Goal: Task Accomplishment & Management: Use online tool/utility

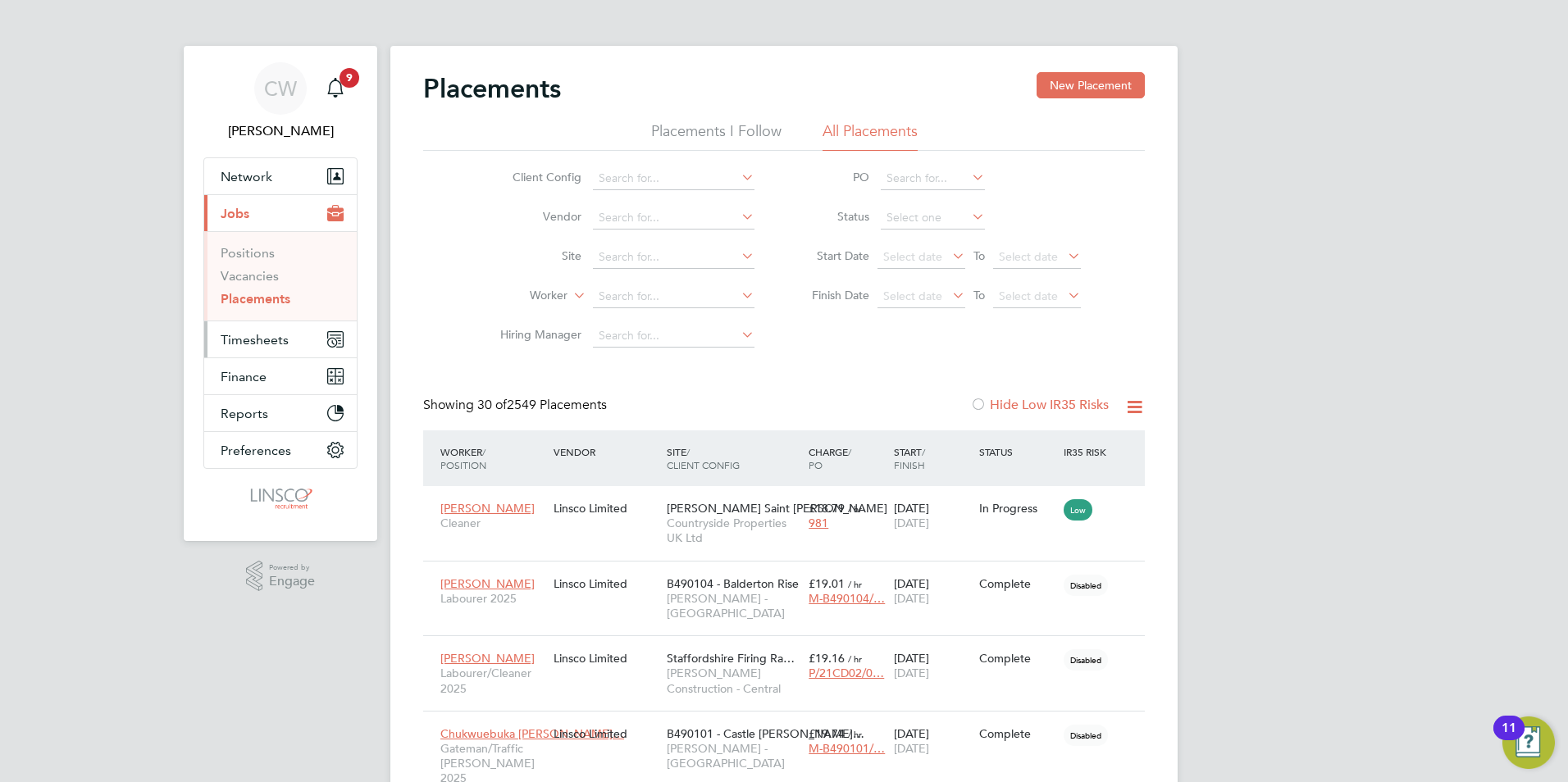
click at [255, 337] on span "Timesheets" at bounding box center [255, 339] width 68 height 16
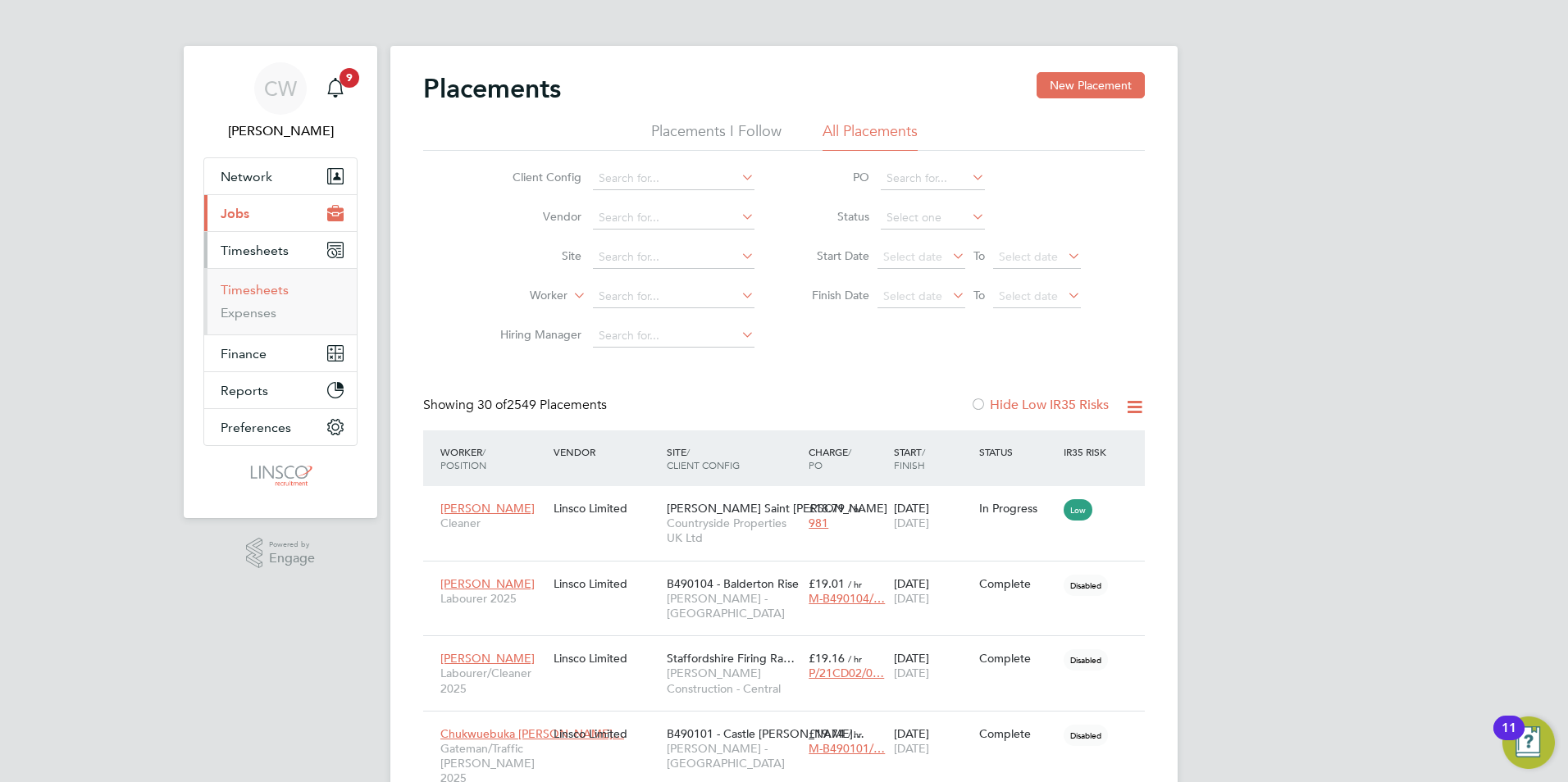
click at [269, 283] on link "Timesheets" at bounding box center [255, 290] width 68 height 16
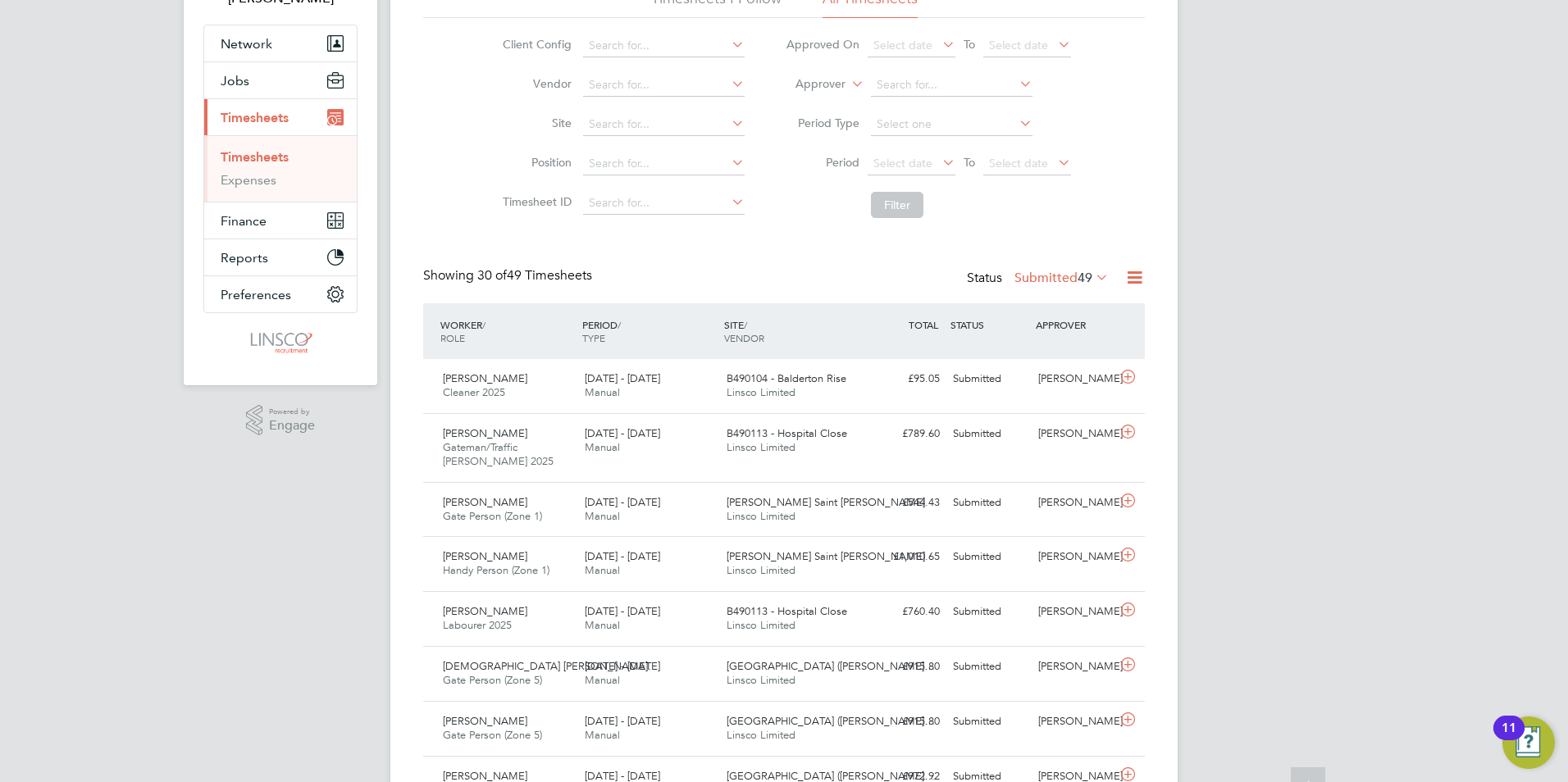
scroll to position [164, 0]
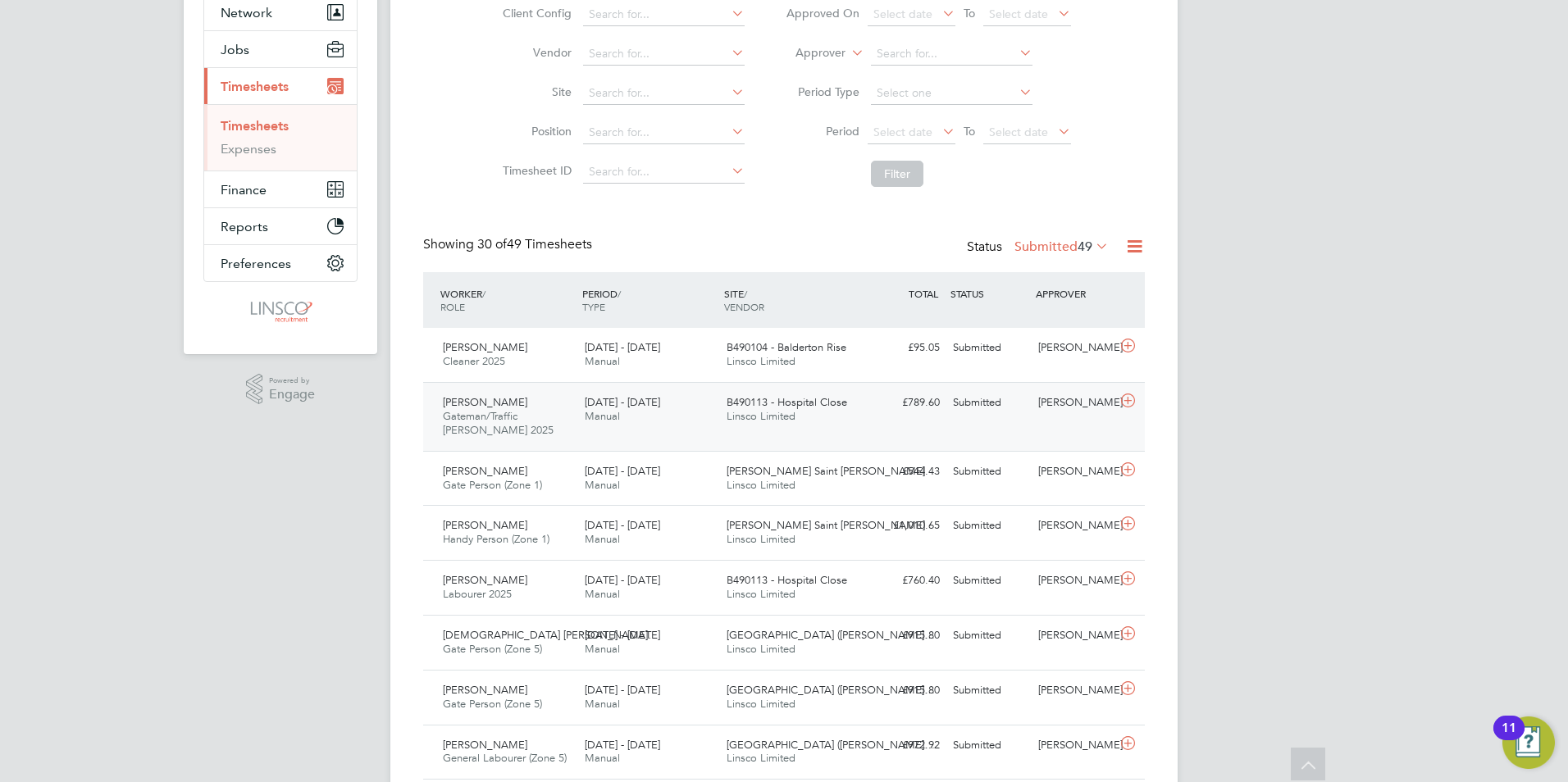
click at [1123, 404] on icon at bounding box center [1128, 401] width 20 height 13
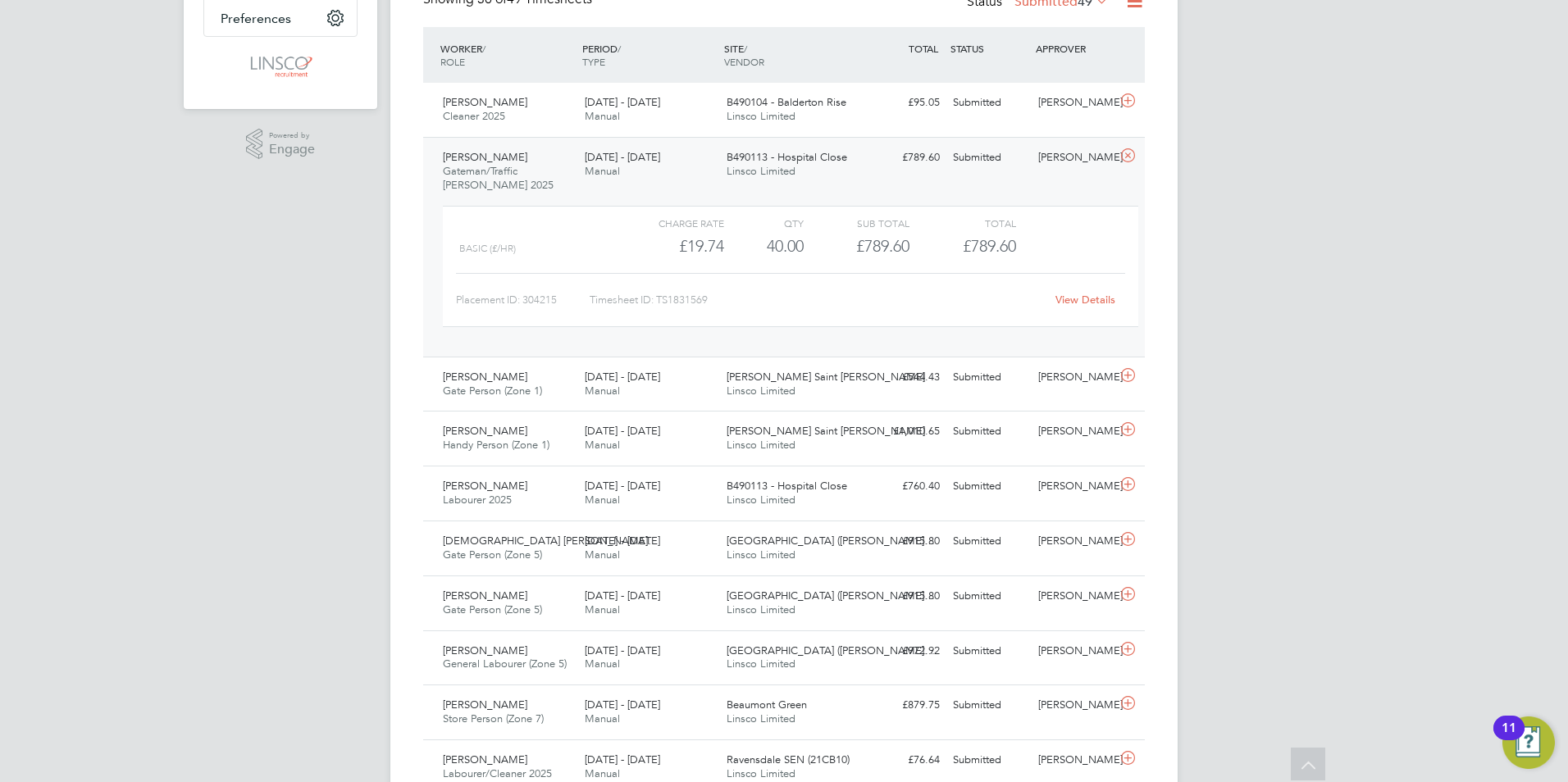
scroll to position [410, 0]
click at [1132, 490] on icon at bounding box center [1128, 483] width 20 height 13
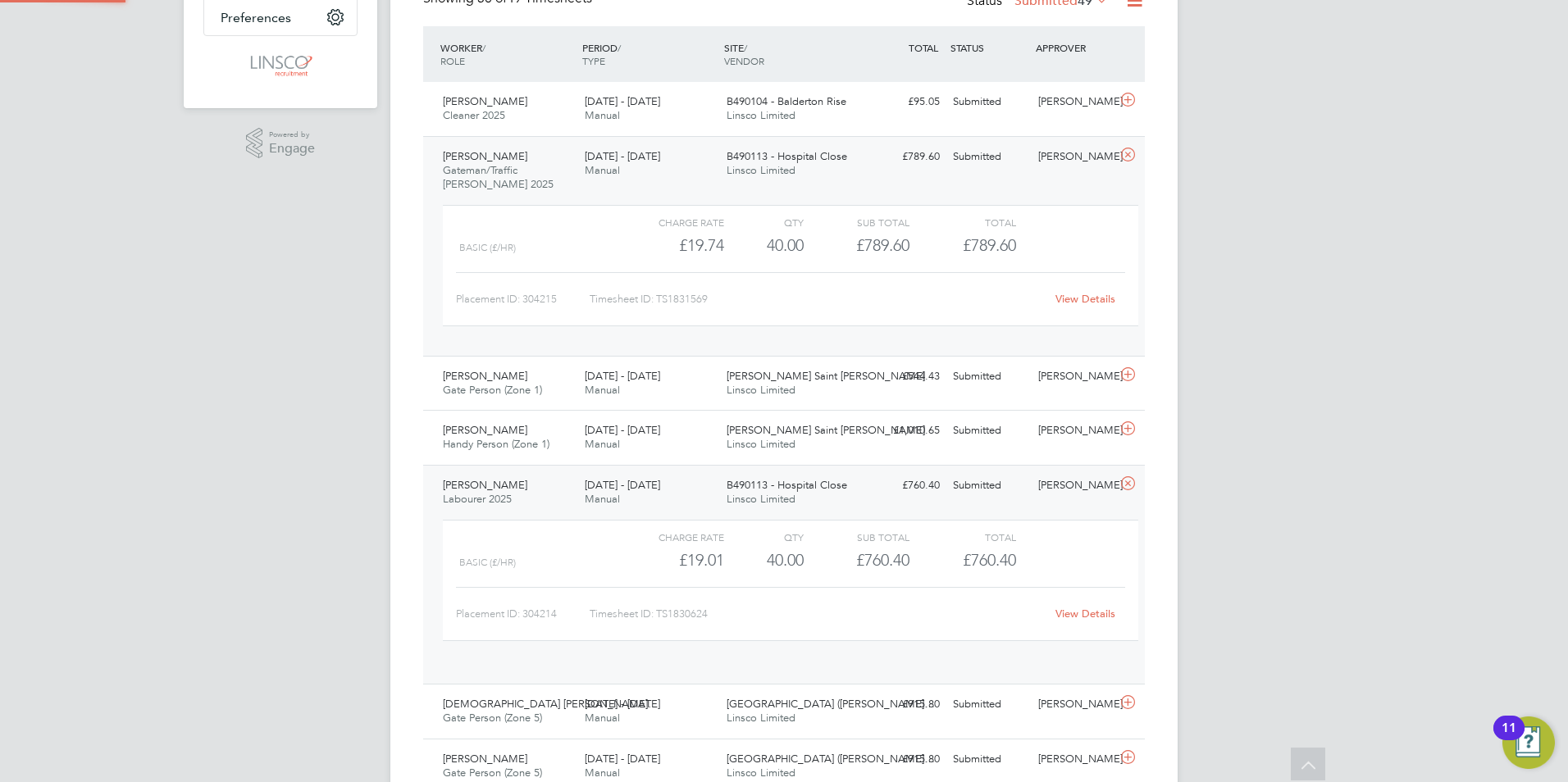
scroll to position [28, 160]
